Goal: Transaction & Acquisition: Purchase product/service

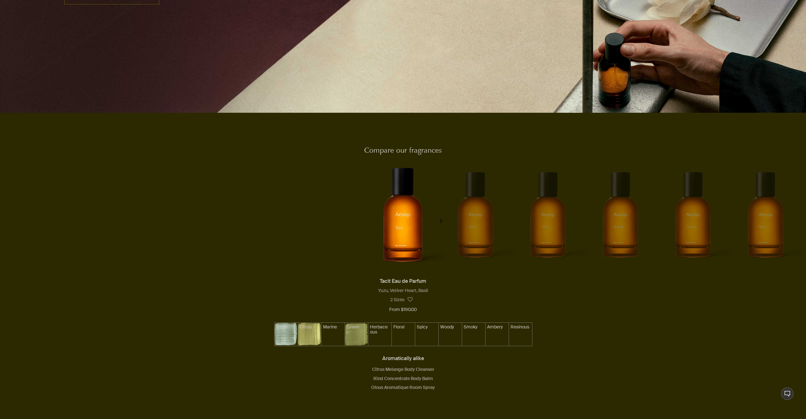
scroll to position [602, 0]
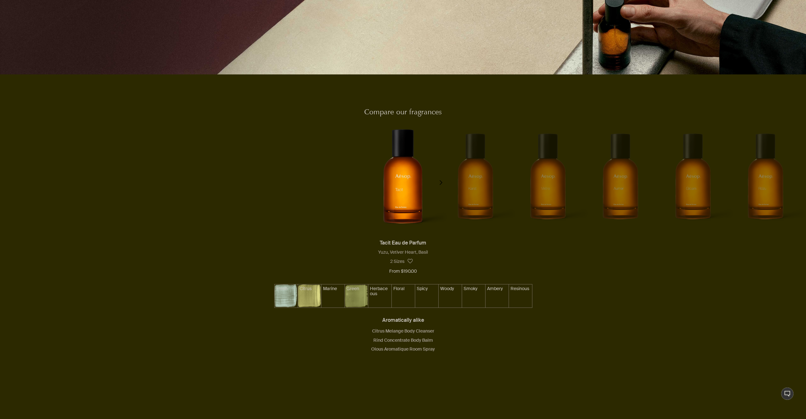
click at [442, 185] on button "chevron" at bounding box center [441, 178] width 13 height 119
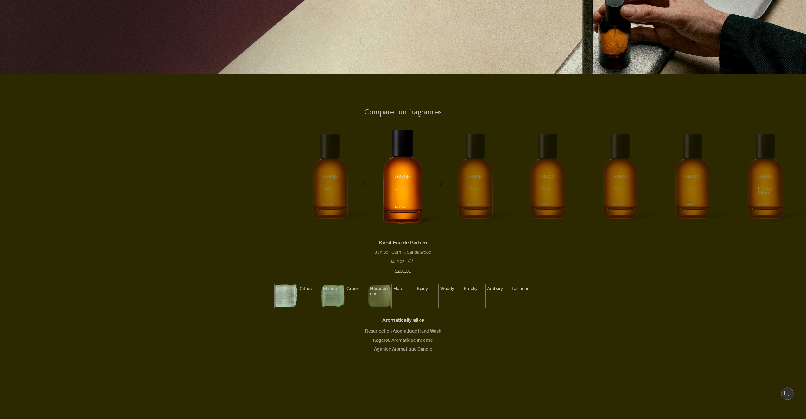
click at [442, 185] on button "chevron" at bounding box center [441, 178] width 13 height 119
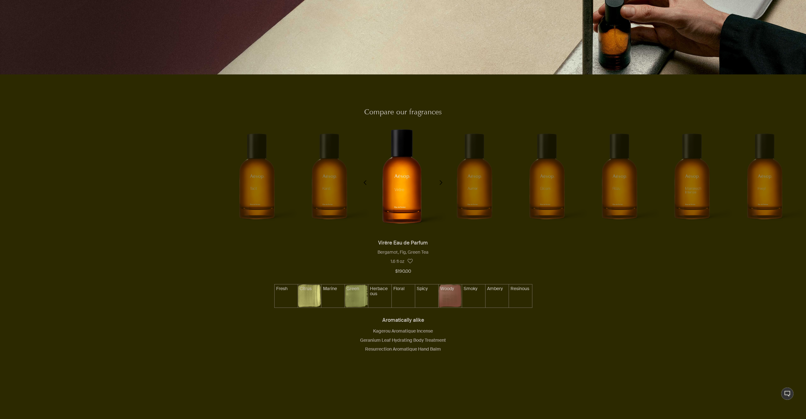
click at [442, 185] on button "chevron" at bounding box center [441, 178] width 13 height 119
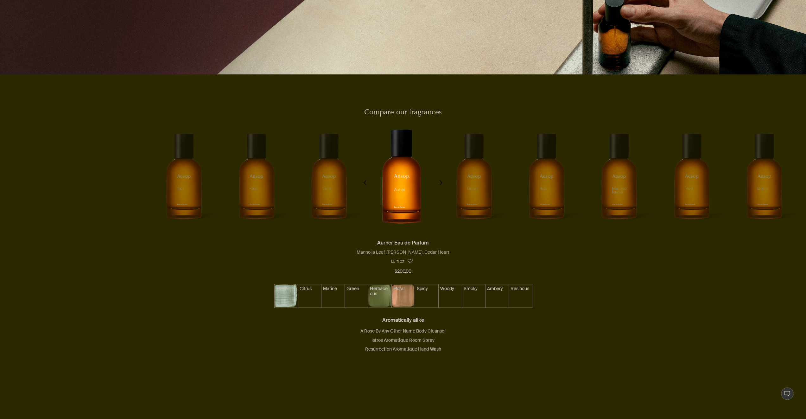
click at [442, 185] on button "chevron" at bounding box center [441, 178] width 13 height 119
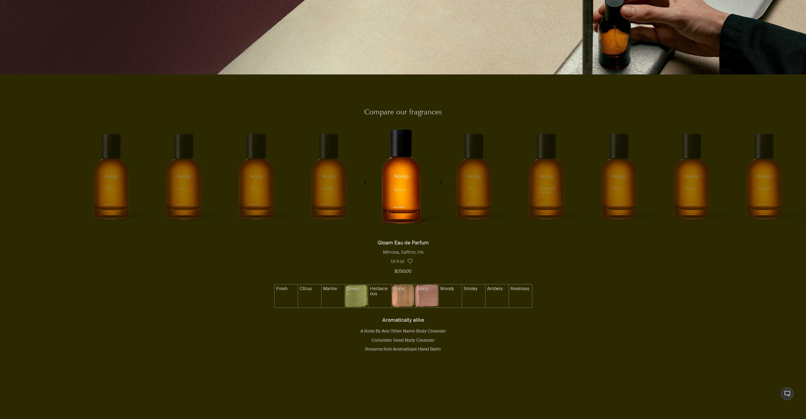
click at [442, 185] on button "chevron" at bounding box center [441, 178] width 13 height 119
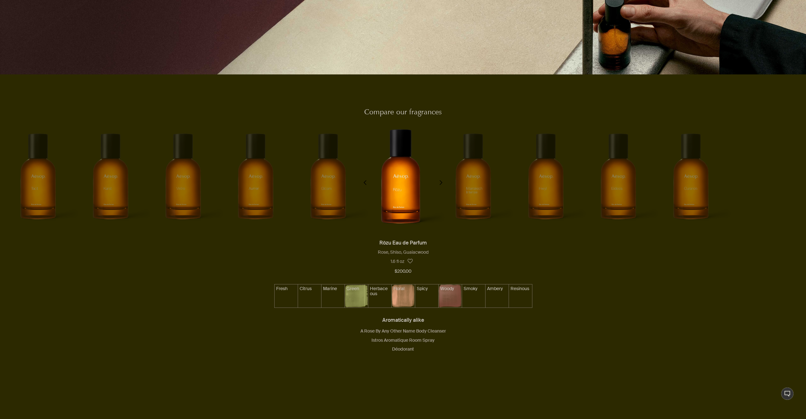
click at [442, 185] on button "chevron" at bounding box center [441, 178] width 13 height 119
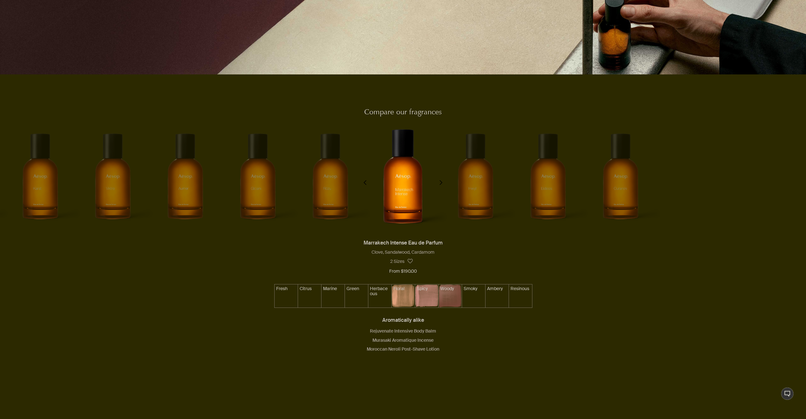
scroll to position [0, 442]
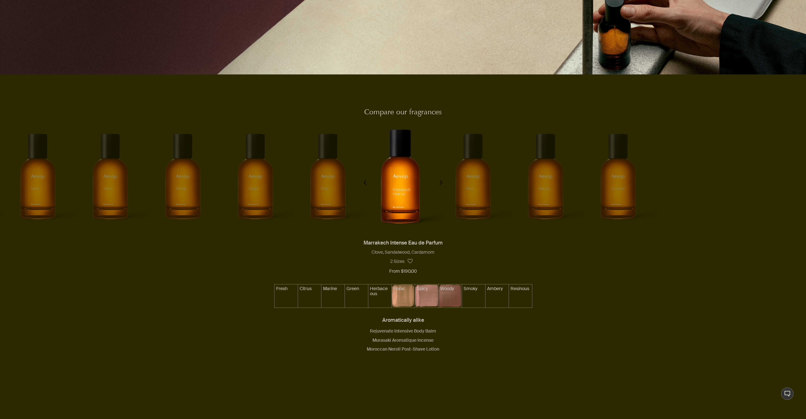
click at [398, 177] on img at bounding box center [401, 176] width 89 height 140
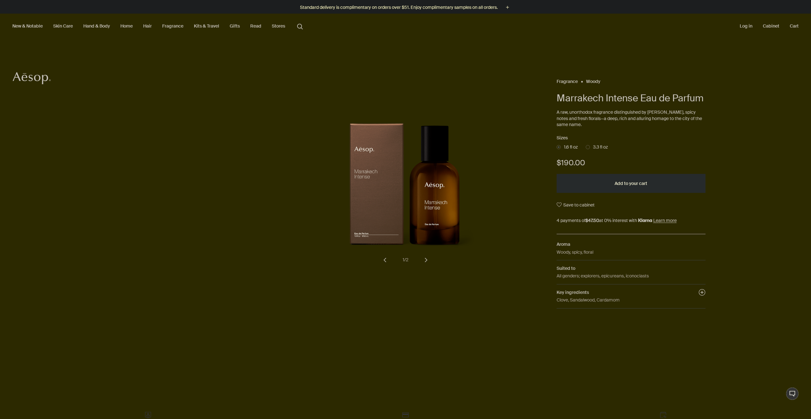
click at [590, 148] on span "3.3 fl oz" at bounding box center [599, 147] width 18 height 6
click at [586, 148] on input "3.3 fl oz" at bounding box center [586, 146] width 0 height 4
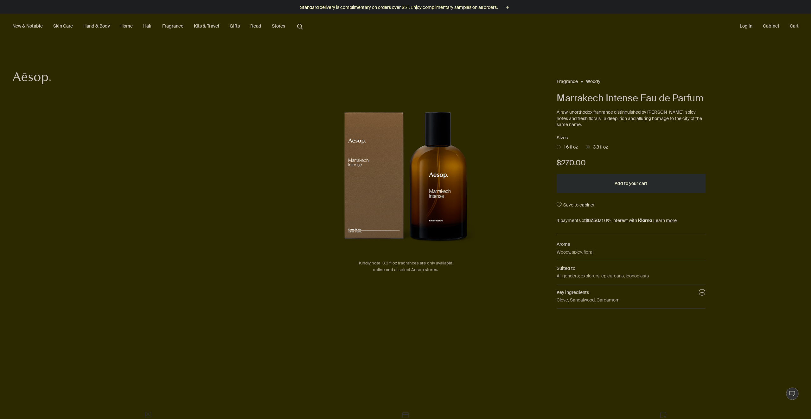
click at [557, 147] on span at bounding box center [559, 147] width 4 height 4
click at [557, 147] on input "1.6 fl oz" at bounding box center [557, 146] width 0 height 4
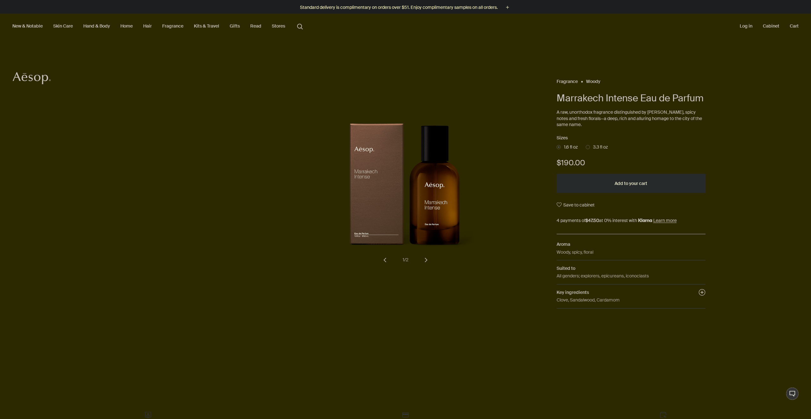
drag, startPoint x: 557, startPoint y: 147, endPoint x: 750, endPoint y: 110, distance: 196.5
click at [750, 110] on div "Fragrance Woody Marrakech Intense Eau de Parfum A raw, unorthodox fragrance dis…" at bounding box center [658, 195] width 203 height 236
